Goal: Task Accomplishment & Management: Manage account settings

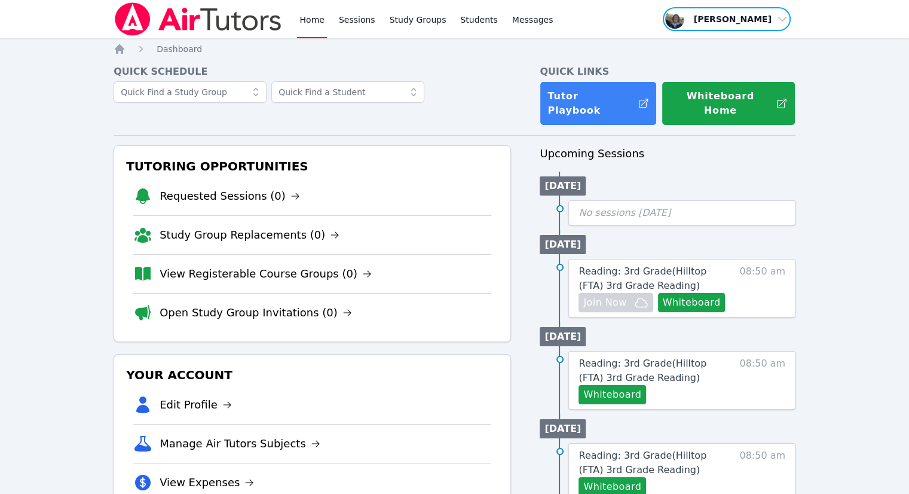
click at [788, 23] on span "button" at bounding box center [727, 19] width 130 height 26
click at [695, 69] on button "Logout" at bounding box center [731, 68] width 115 height 22
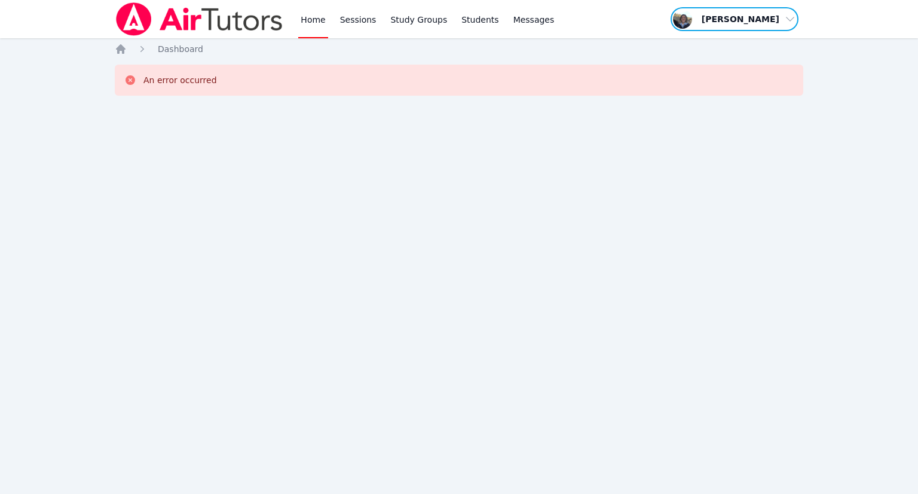
click at [788, 20] on span "button" at bounding box center [734, 19] width 130 height 26
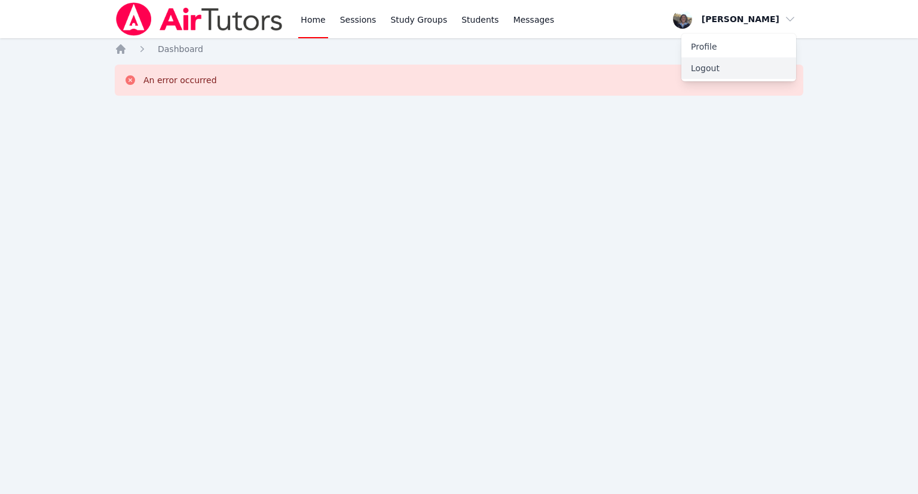
click at [705, 70] on button "Logout" at bounding box center [738, 68] width 115 height 22
